Goal: Find specific page/section: Find specific page/section

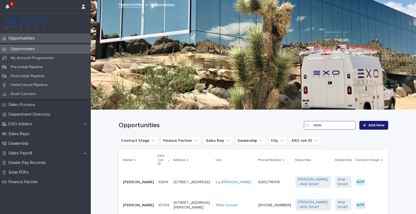
click at [321, 126] on input "Search" at bounding box center [330, 125] width 52 height 9
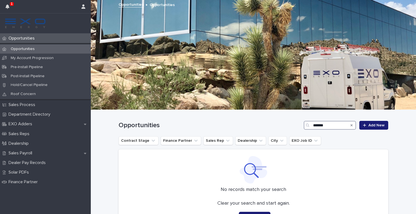
type input "*******"
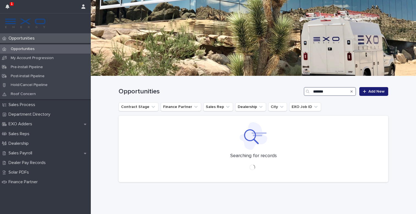
scroll to position [34, 0]
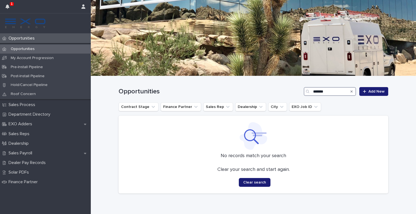
drag, startPoint x: 331, startPoint y: 91, endPoint x: 231, endPoint y: 91, distance: 100.7
click at [231, 91] on div "Opportunities ******* Add New" at bounding box center [254, 91] width 270 height 9
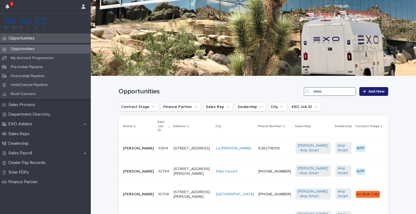
scroll to position [31, 0]
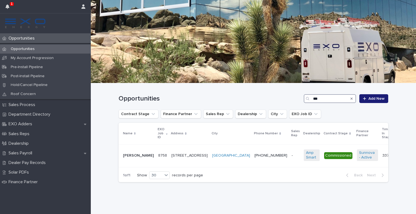
scroll to position [17, 0]
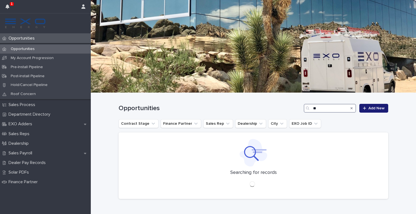
type input "*"
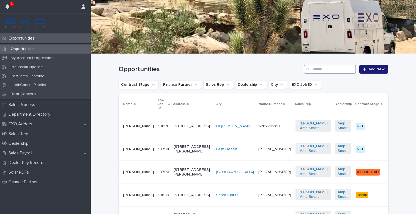
scroll to position [75, 0]
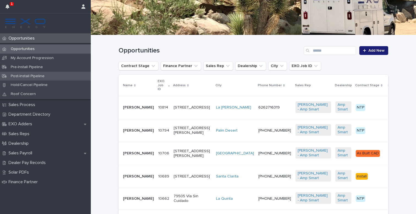
click at [51, 77] on div "Post-Install Pipeline" at bounding box center [45, 76] width 91 height 9
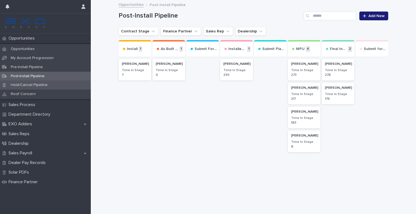
click at [32, 86] on p "Hold/Cancel Pipeline" at bounding box center [29, 85] width 46 height 5
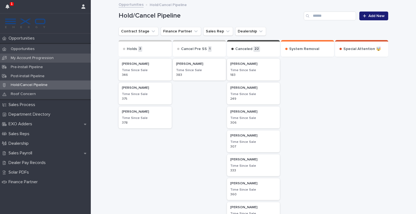
click at [43, 58] on p "My Account Progression" at bounding box center [32, 58] width 52 height 5
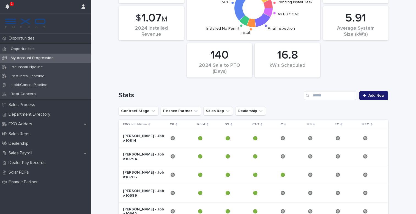
scroll to position [80, 0]
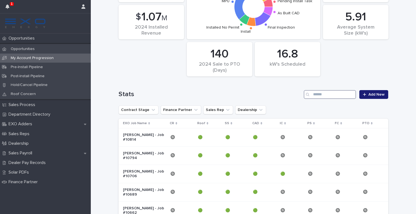
click at [318, 96] on input "Search" at bounding box center [330, 94] width 52 height 9
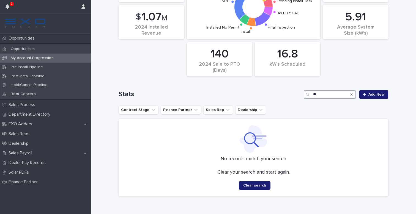
type input "*"
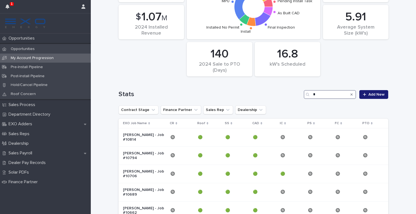
scroll to position [79, 0]
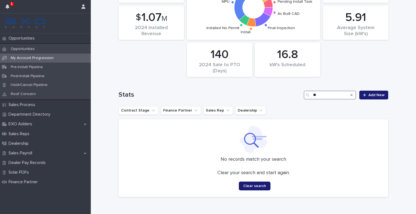
type input "*"
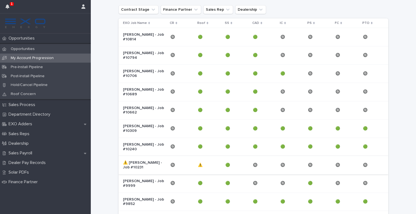
scroll to position [176, 0]
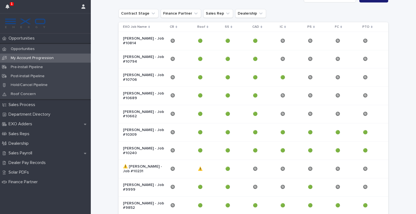
click at [148, 26] on icon at bounding box center [149, 27] width 2 height 2
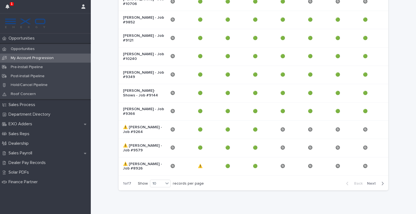
scroll to position [215, 0]
click at [168, 181] on icon at bounding box center [167, 184] width 6 height 6
click at [157, 195] on div "30" at bounding box center [161, 196] width 20 height 7
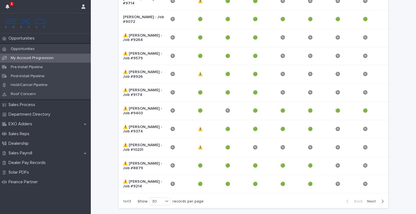
scroll to position [564, 0]
click at [373, 200] on span "Next" at bounding box center [373, 202] width 12 height 4
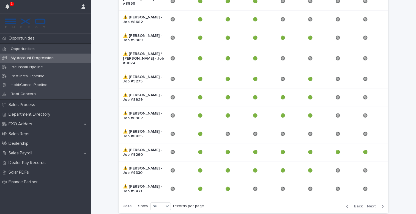
scroll to position [559, 0]
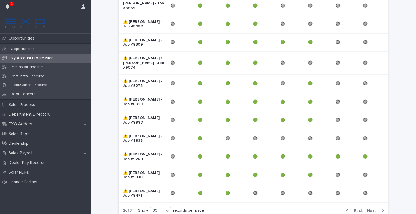
click at [374, 209] on span "Next" at bounding box center [373, 211] width 12 height 4
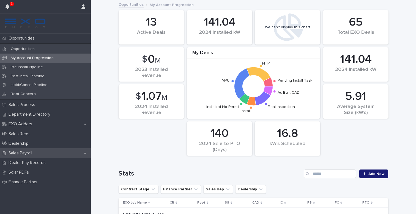
click at [23, 151] on p "Sales Payroll" at bounding box center [21, 153] width 30 height 5
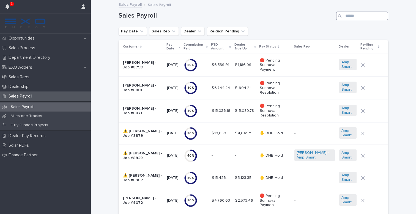
click at [352, 15] on input "Search" at bounding box center [362, 16] width 52 height 9
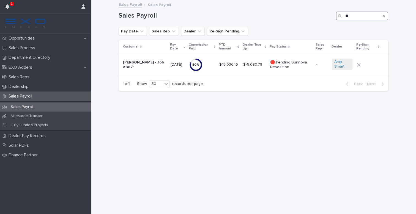
type input "*"
